Goal: Information Seeking & Learning: Learn about a topic

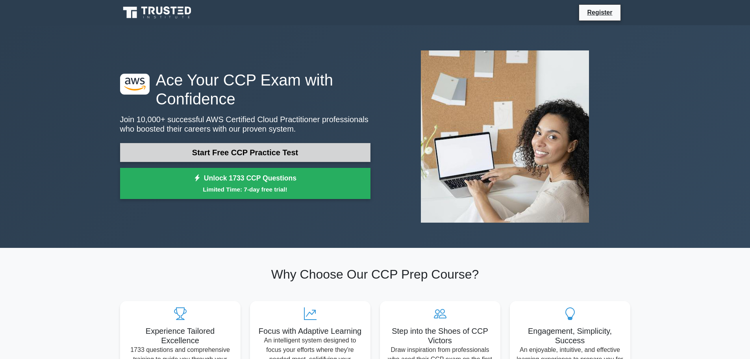
click at [255, 154] on link "Start Free CCP Practice Test" at bounding box center [245, 152] width 251 height 19
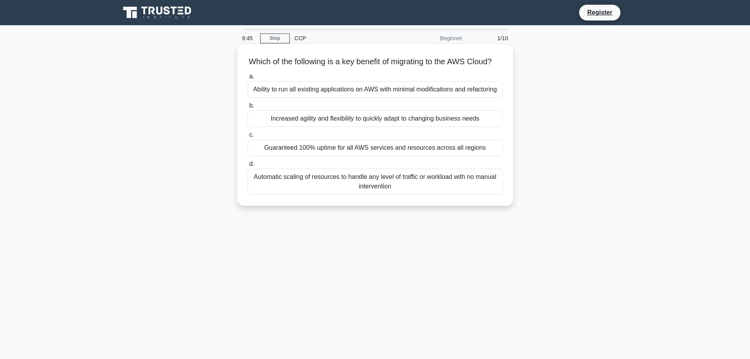
click at [386, 191] on div "Automatic scaling of resources to handle any level of traffic or workload with …" at bounding box center [375, 182] width 255 height 26
click at [248, 167] on input "d. Automatic scaling of resources to handle any level of traffic or workload wi…" at bounding box center [248, 164] width 0 height 5
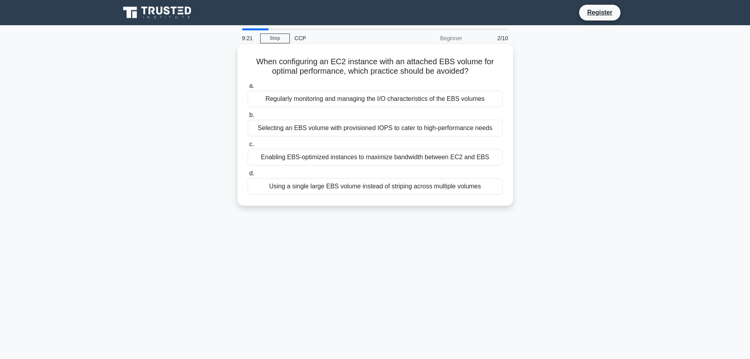
drag, startPoint x: 255, startPoint y: 63, endPoint x: 481, endPoint y: 72, distance: 225.9
click at [481, 72] on h5 "When configuring an EC2 instance with an attached EBS volume for optimal perfor…" at bounding box center [375, 67] width 257 height 20
click at [275, 66] on h5 "When configuring an EC2 instance with an attached EBS volume for optimal perfor…" at bounding box center [375, 67] width 257 height 20
drag, startPoint x: 257, startPoint y: 59, endPoint x: 474, endPoint y: 74, distance: 217.1
click at [474, 74] on h5 "When configuring an EC2 instance with an attached EBS volume for optimal perfor…" at bounding box center [375, 67] width 257 height 20
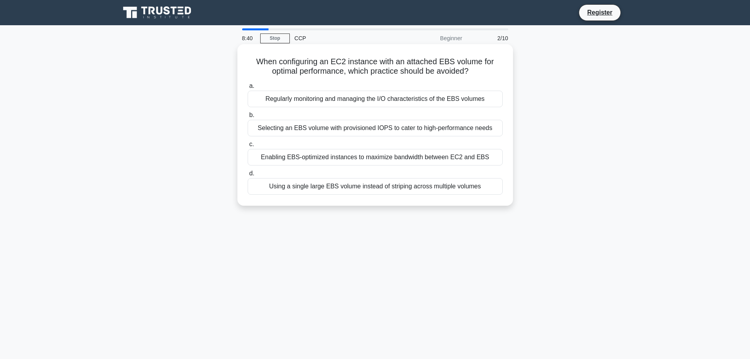
click at [365, 158] on div "Enabling EBS-optimized instances to maximize bandwidth between EC2 and EBS" at bounding box center [375, 157] width 255 height 17
click at [248, 147] on input "c. Enabling EBS-optimized instances to maximize bandwidth between EC2 and EBS" at bounding box center [248, 144] width 0 height 5
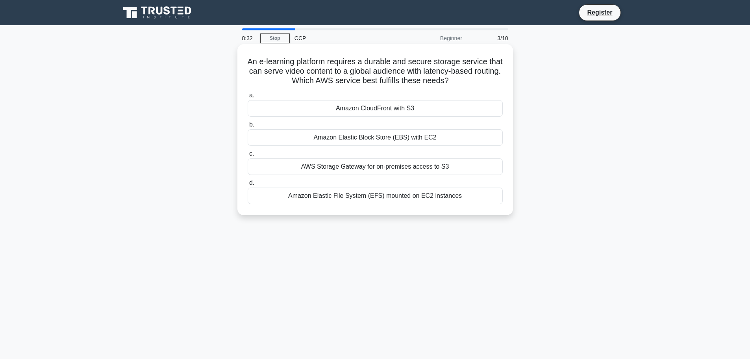
drag, startPoint x: 253, startPoint y: 62, endPoint x: 465, endPoint y: 80, distance: 212.3
click at [465, 80] on h5 "An e-learning platform requires a durable and secure storage service that can s…" at bounding box center [375, 71] width 257 height 29
click at [373, 109] on div "Amazon CloudFront with S3" at bounding box center [375, 108] width 255 height 17
click at [248, 98] on input "a. Amazon CloudFront with S3" at bounding box center [248, 95] width 0 height 5
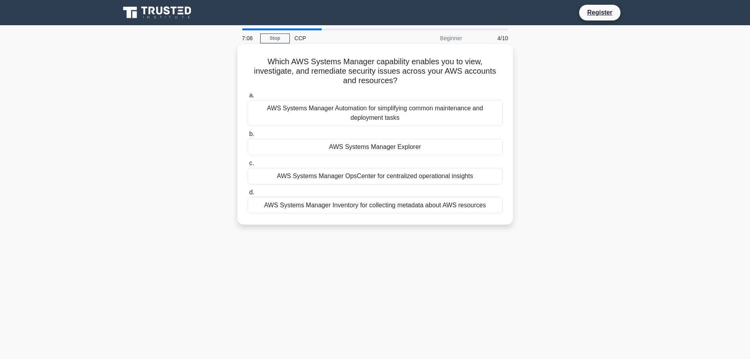
click at [373, 147] on div "AWS Systems Manager Explorer" at bounding box center [375, 147] width 255 height 17
click at [248, 137] on input "b. AWS Systems Manager Explorer" at bounding box center [248, 134] width 0 height 5
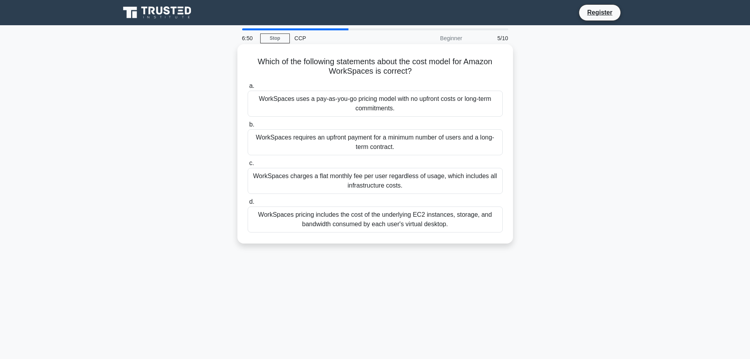
drag, startPoint x: 253, startPoint y: 61, endPoint x: 412, endPoint y: 70, distance: 159.0
click at [412, 70] on h5 "Which of the following statements about the cost model for Amazon WorkSpaces is…" at bounding box center [375, 67] width 257 height 20
click at [412, 70] on icon ".spinner_0XTQ{transform-origin:center;animation:spinner_y6GP .75s linear infini…" at bounding box center [416, 71] width 9 height 9
click at [386, 219] on div "WorkSpaces pricing includes the cost of the underlying EC2 instances, storage, …" at bounding box center [375, 219] width 255 height 26
click at [248, 204] on input "d. WorkSpaces pricing includes the cost of the underlying EC2 instances, storag…" at bounding box center [248, 201] width 0 height 5
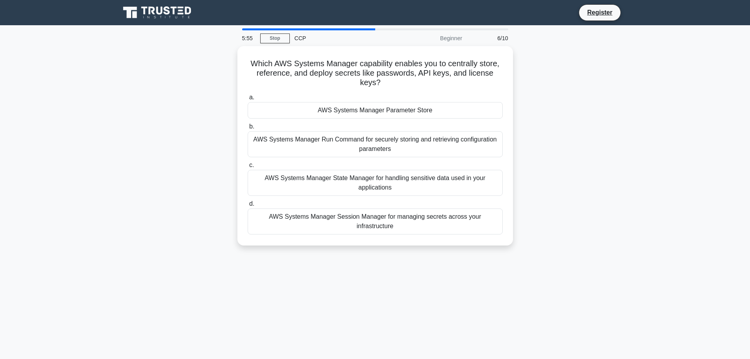
click at [342, 253] on div "5:55 Stop CCP Beginner 6/10 Which AWS Systems Manager capability enables you to…" at bounding box center [375, 225] width 520 height 394
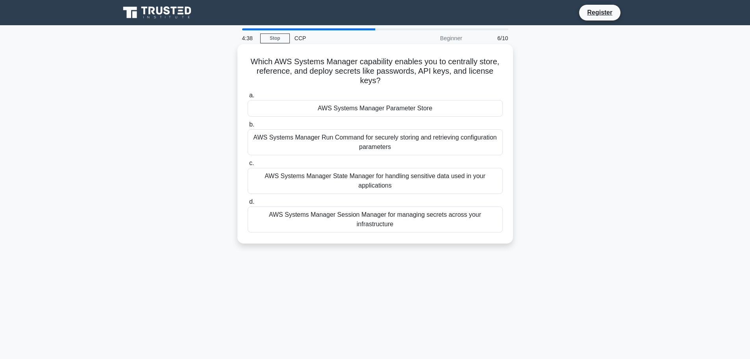
click at [357, 217] on div "AWS Systems Manager Session Manager for managing secrets across your infrastruc…" at bounding box center [375, 219] width 255 height 26
click at [248, 204] on input "d. AWS Systems Manager Session Manager for managing secrets across your infrast…" at bounding box center [248, 201] width 0 height 5
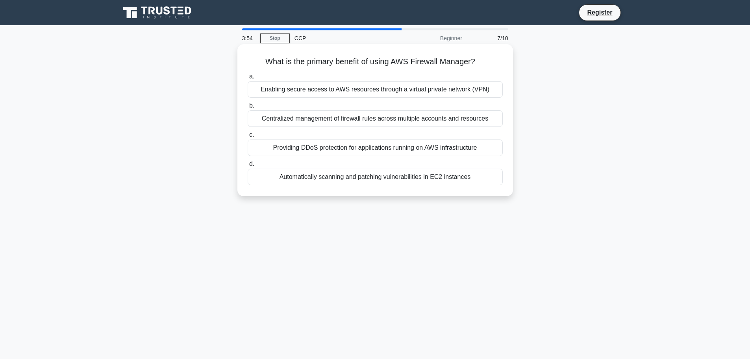
click at [376, 94] on div "Enabling secure access to AWS resources through a virtual private network (VPN)" at bounding box center [375, 89] width 255 height 17
click at [248, 79] on input "a. Enabling secure access to AWS resources through a virtual private network (V…" at bounding box center [248, 76] width 0 height 5
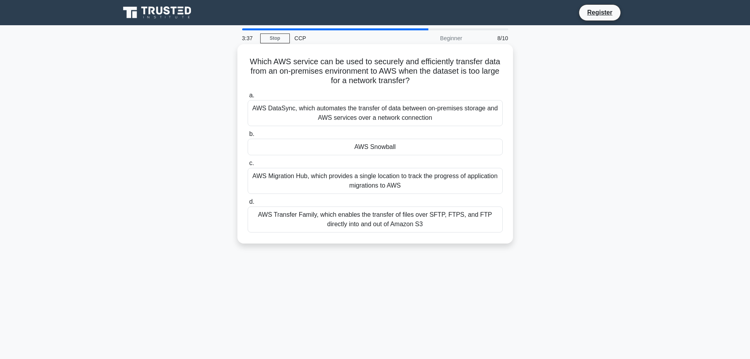
click at [379, 149] on div "AWS Snowball" at bounding box center [375, 147] width 255 height 17
click at [248, 137] on input "b. AWS Snowball" at bounding box center [248, 134] width 0 height 5
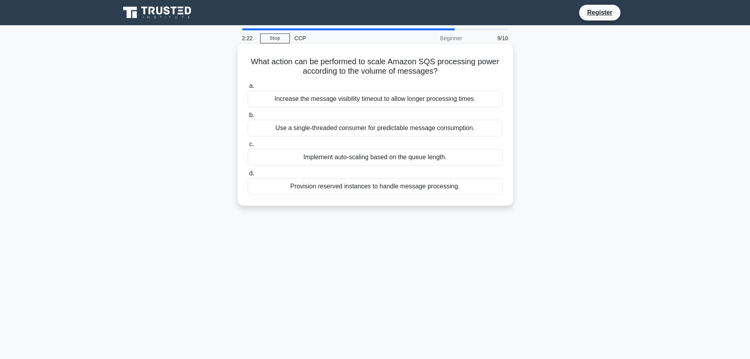
click at [372, 158] on div "Implement auto-scaling based on the queue length." at bounding box center [375, 157] width 255 height 17
click at [248, 147] on input "c. Implement auto-scaling based on the queue length." at bounding box center [248, 144] width 0 height 5
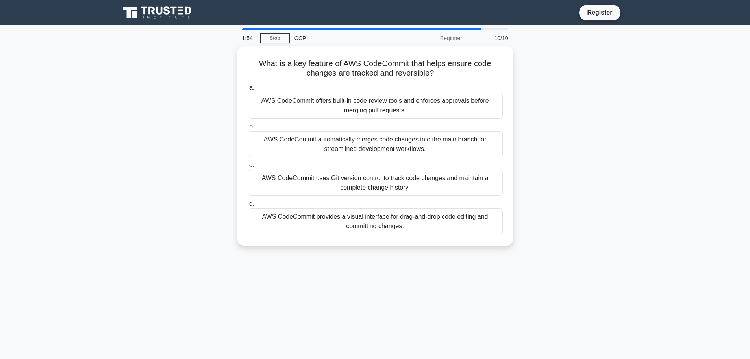
click at [589, 123] on div "What is a key feature of AWS CodeCommit that helps ensure code changes are trac…" at bounding box center [375, 150] width 520 height 209
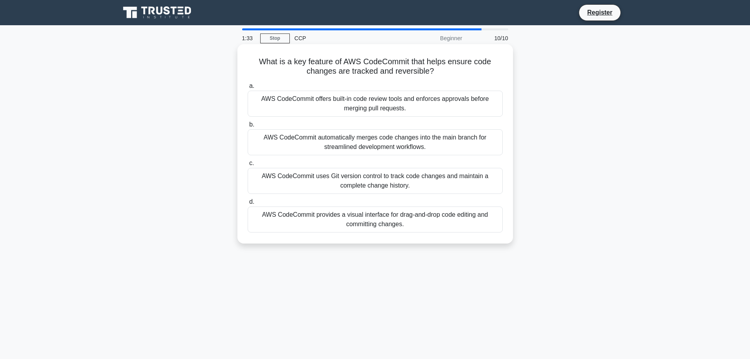
click at [366, 141] on div "AWS CodeCommit automatically merges code changes into the main branch for strea…" at bounding box center [375, 142] width 255 height 26
click at [248, 127] on input "b. AWS CodeCommit automatically merges code changes into the main branch for st…" at bounding box center [248, 124] width 0 height 5
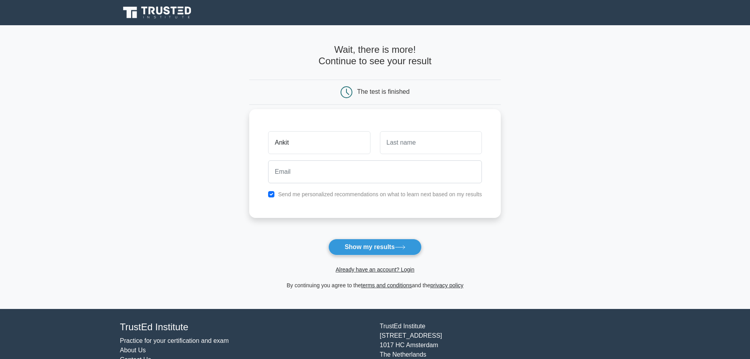
type input "Ankit"
type input "Gupta"
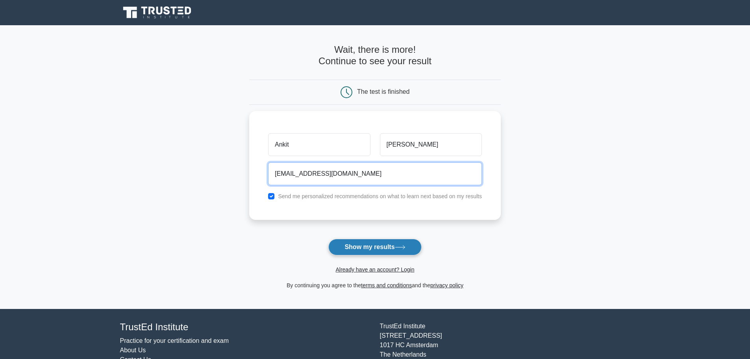
type input "ankit.mca.aaidu@gmail.com"
click at [400, 248] on icon at bounding box center [400, 247] width 11 height 4
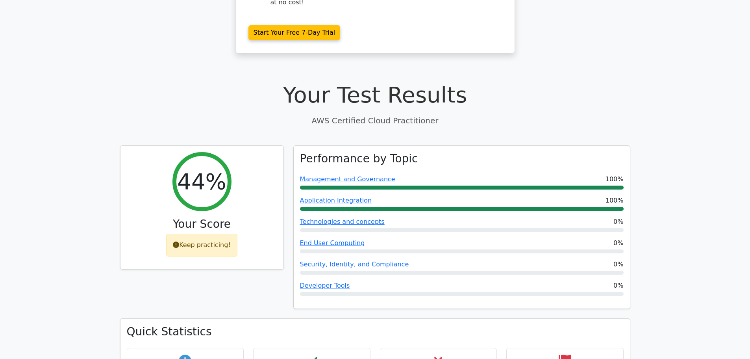
scroll to position [197, 0]
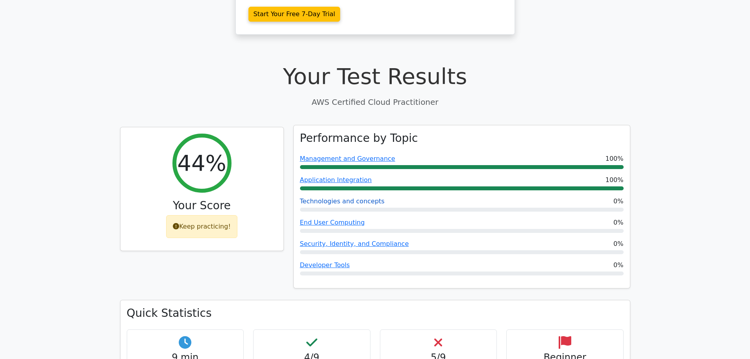
click at [358, 197] on link "Technologies and concepts" at bounding box center [342, 200] width 85 height 7
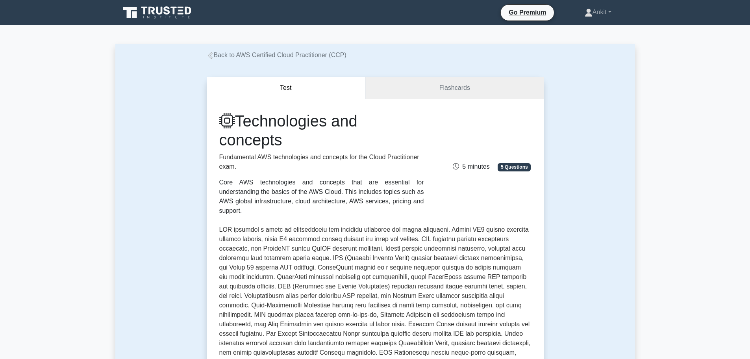
click at [430, 98] on link "Flashcards" at bounding box center [455, 88] width 178 height 22
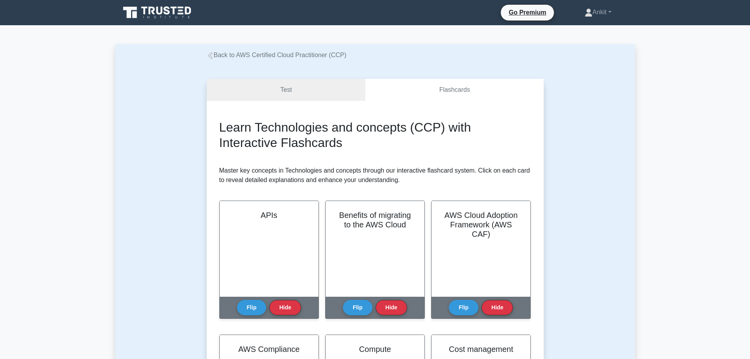
click at [320, 85] on link "Test" at bounding box center [286, 90] width 159 height 22
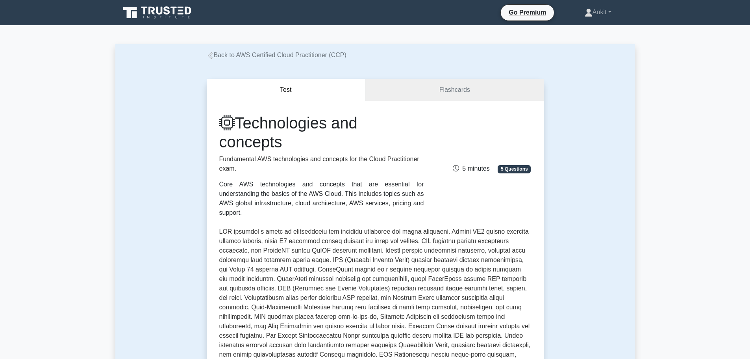
click at [210, 54] on icon at bounding box center [210, 55] width 5 height 7
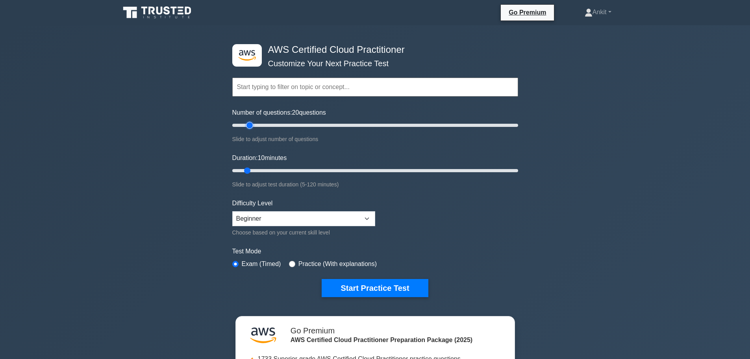
type input "10"
click at [243, 124] on input "Number of questions: 10 questions" at bounding box center [375, 125] width 286 height 9
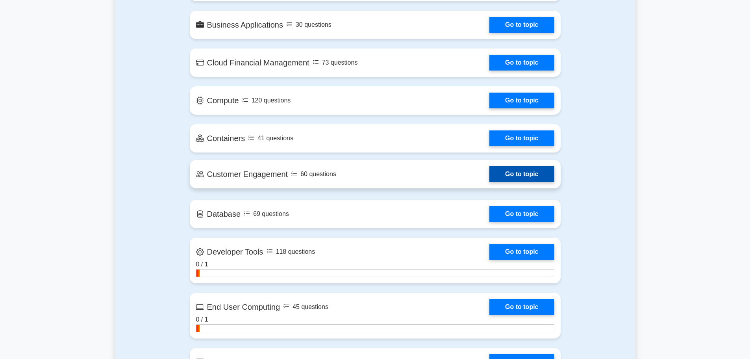
scroll to position [709, 0]
